Goal: Transaction & Acquisition: Subscribe to service/newsletter

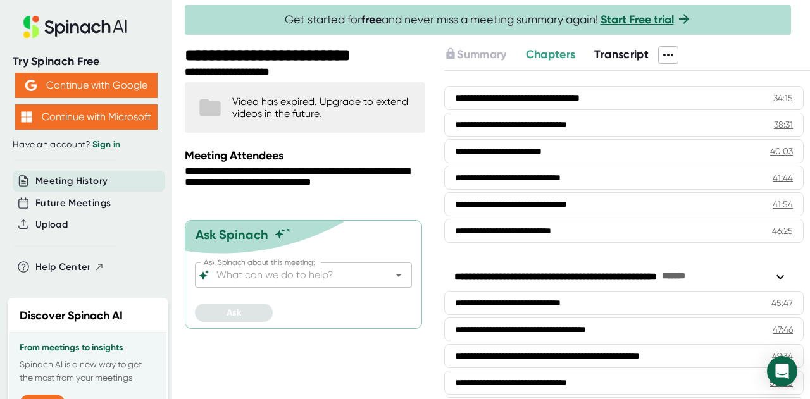
scroll to position [1139, 0]
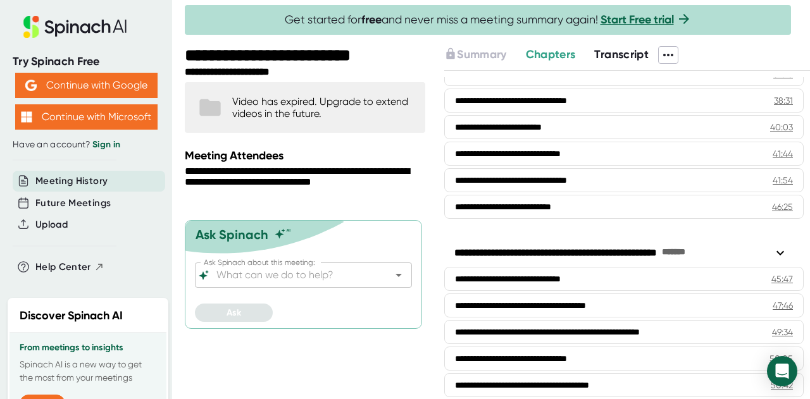
click at [618, 60] on span "Transcript" at bounding box center [621, 54] width 54 height 14
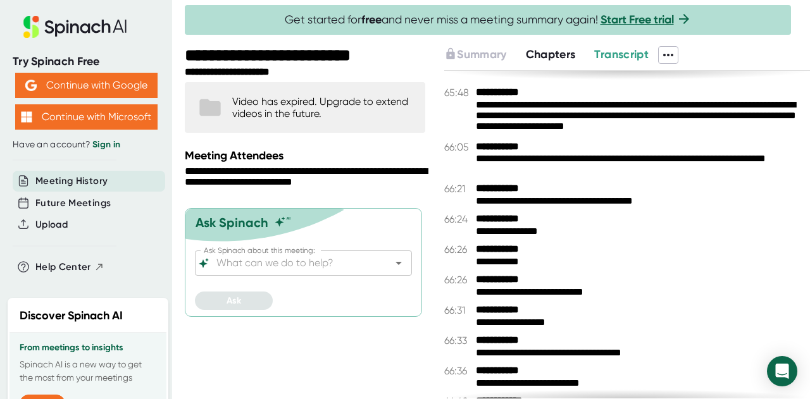
scroll to position [31379, 0]
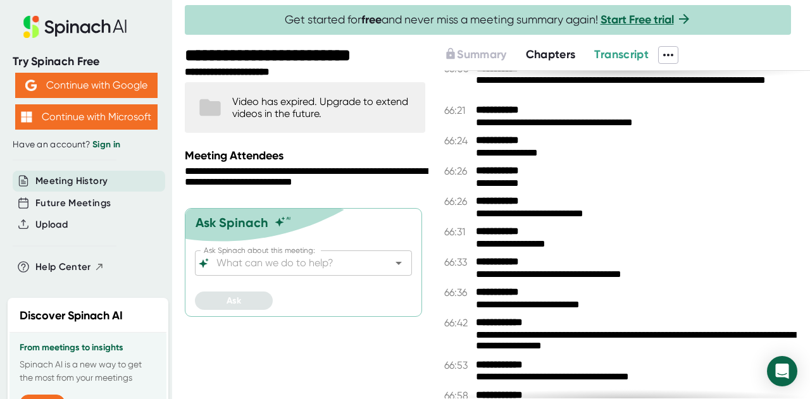
click at [338, 97] on div "Video has expired. Upgrade to extend videos in the future." at bounding box center [322, 108] width 180 height 24
click at [283, 99] on div "Video has expired. Upgrade to extend videos in the future." at bounding box center [322, 108] width 180 height 24
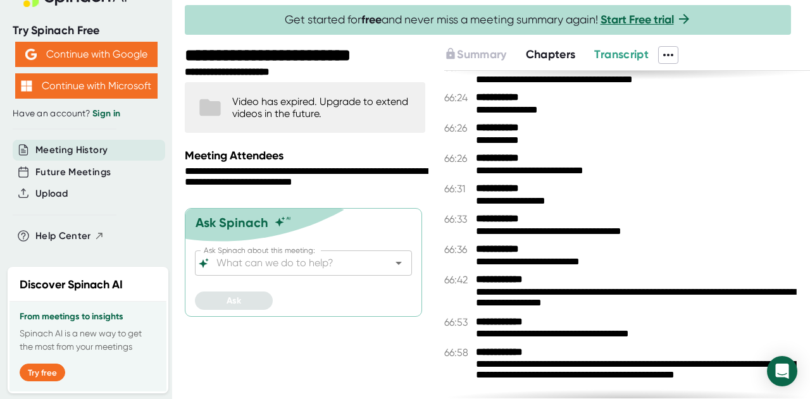
scroll to position [31442, 0]
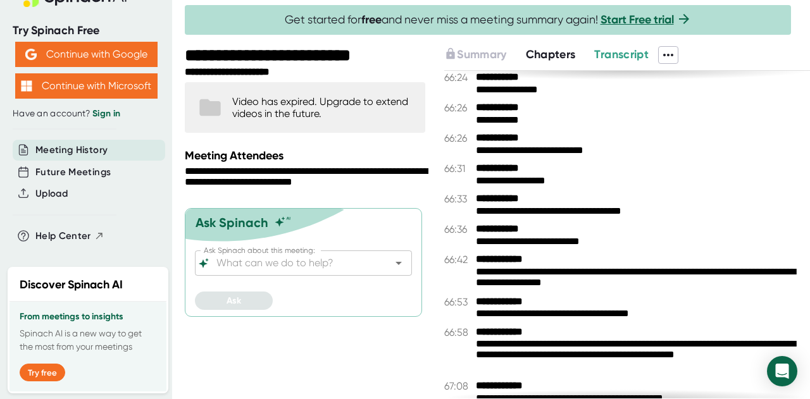
click at [330, 121] on div "Video has expired. Upgrade to extend videos in the future." at bounding box center [305, 107] width 240 height 51
click at [335, 113] on div "Video has expired. Upgrade to extend videos in the future." at bounding box center [322, 108] width 180 height 24
click at [553, 55] on span "Chapters" at bounding box center [551, 54] width 50 height 14
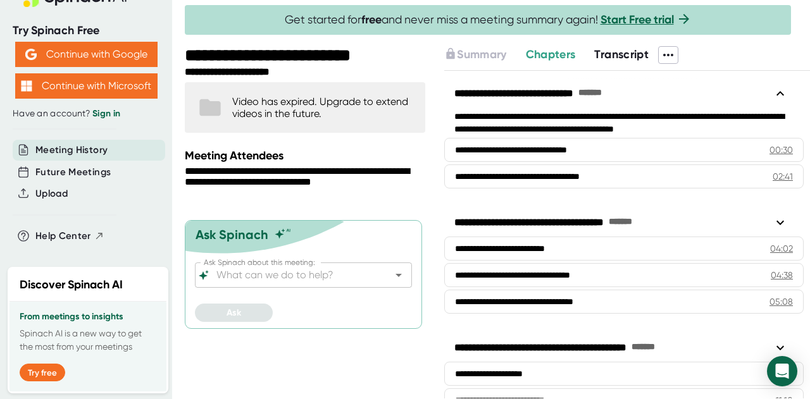
click at [602, 49] on span "Transcript" at bounding box center [621, 54] width 54 height 14
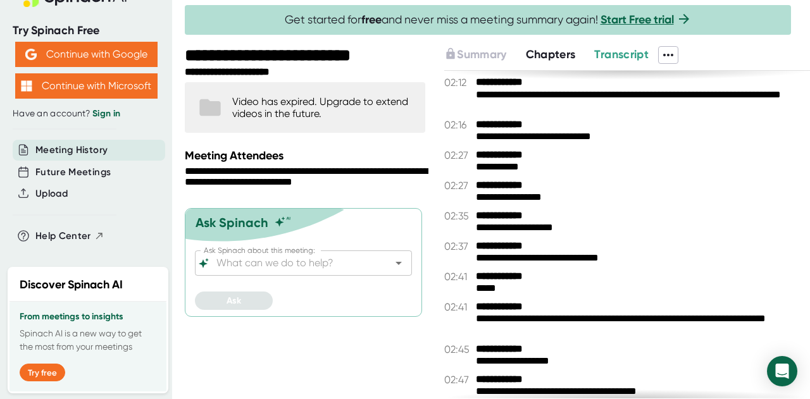
scroll to position [506, 0]
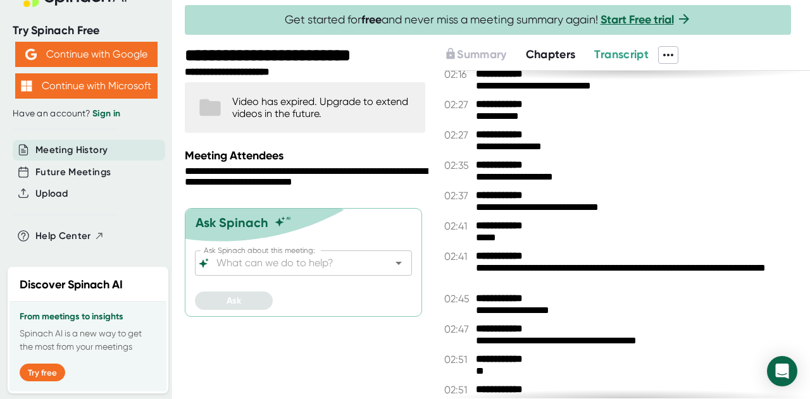
click at [506, 270] on div "**********" at bounding box center [638, 274] width 324 height 23
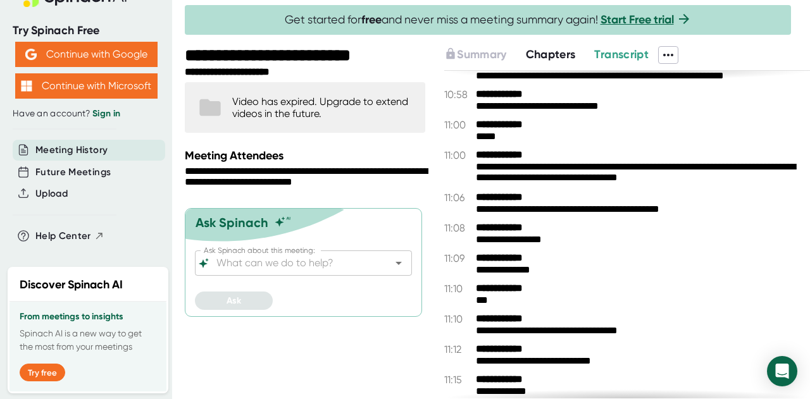
scroll to position [4430, 0]
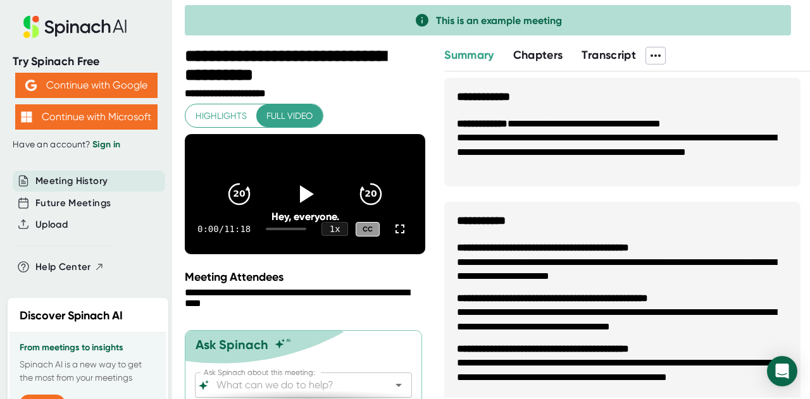
click at [141, 87] on button "Continue with Google" at bounding box center [86, 85] width 142 height 25
click at [112, 79] on button "Continue with Google" at bounding box center [86, 85] width 142 height 25
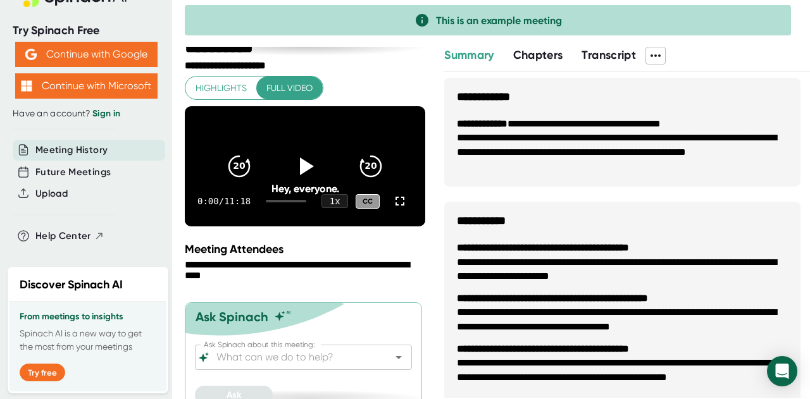
scroll to position [54, 0]
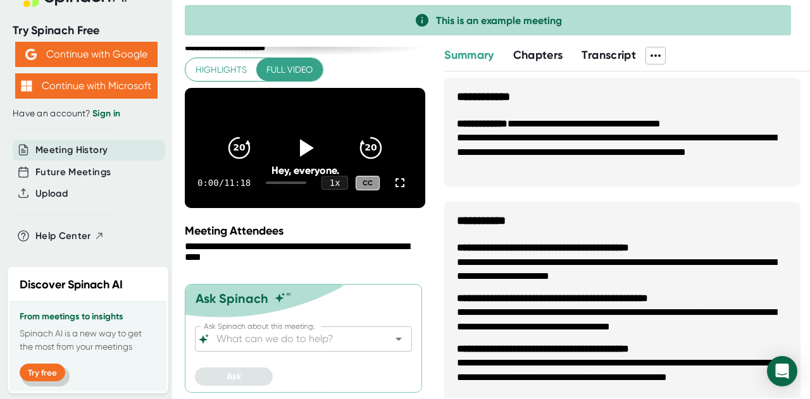
click at [42, 365] on button "Try free" at bounding box center [43, 373] width 46 height 18
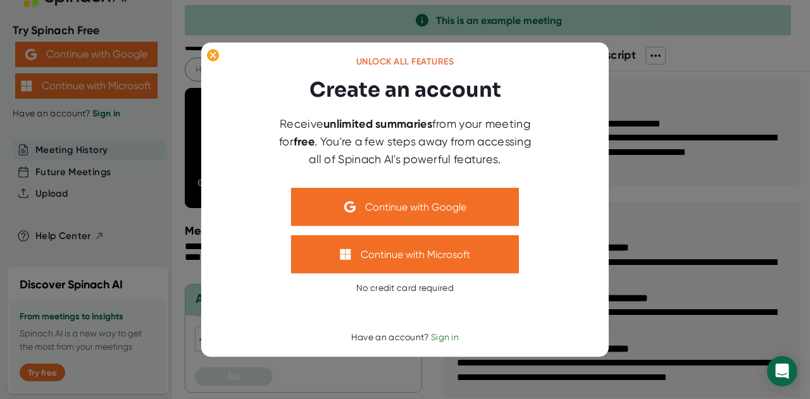
click at [424, 214] on button "Continue with Google" at bounding box center [405, 207] width 228 height 38
click at [430, 290] on div "No credit card required" at bounding box center [404, 288] width 97 height 11
click at [459, 257] on button "Continue with Microsoft" at bounding box center [405, 254] width 228 height 38
